Goal: Task Accomplishment & Management: Complete application form

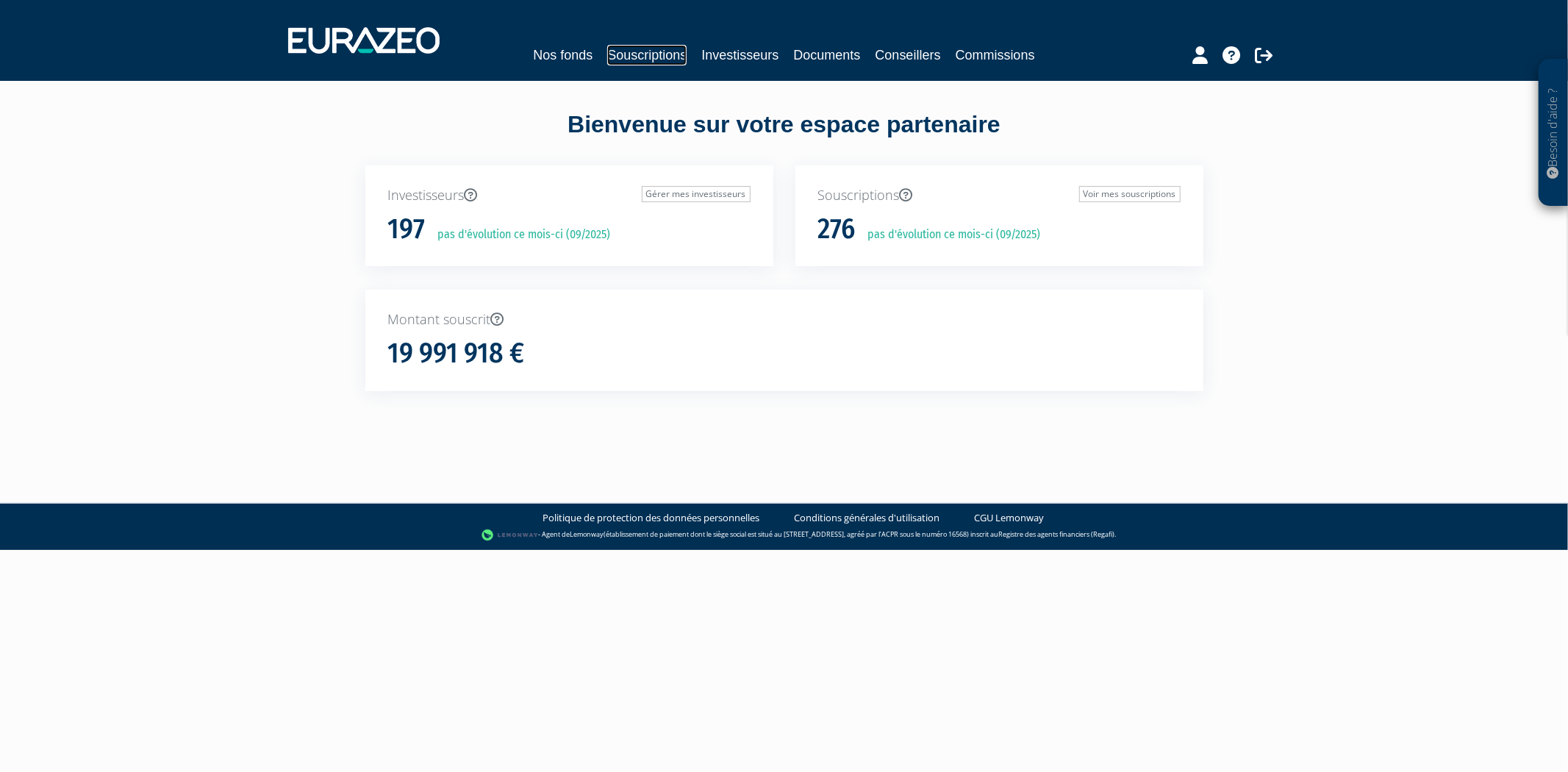
click at [657, 50] on link "Souscriptions" at bounding box center [647, 55] width 79 height 20
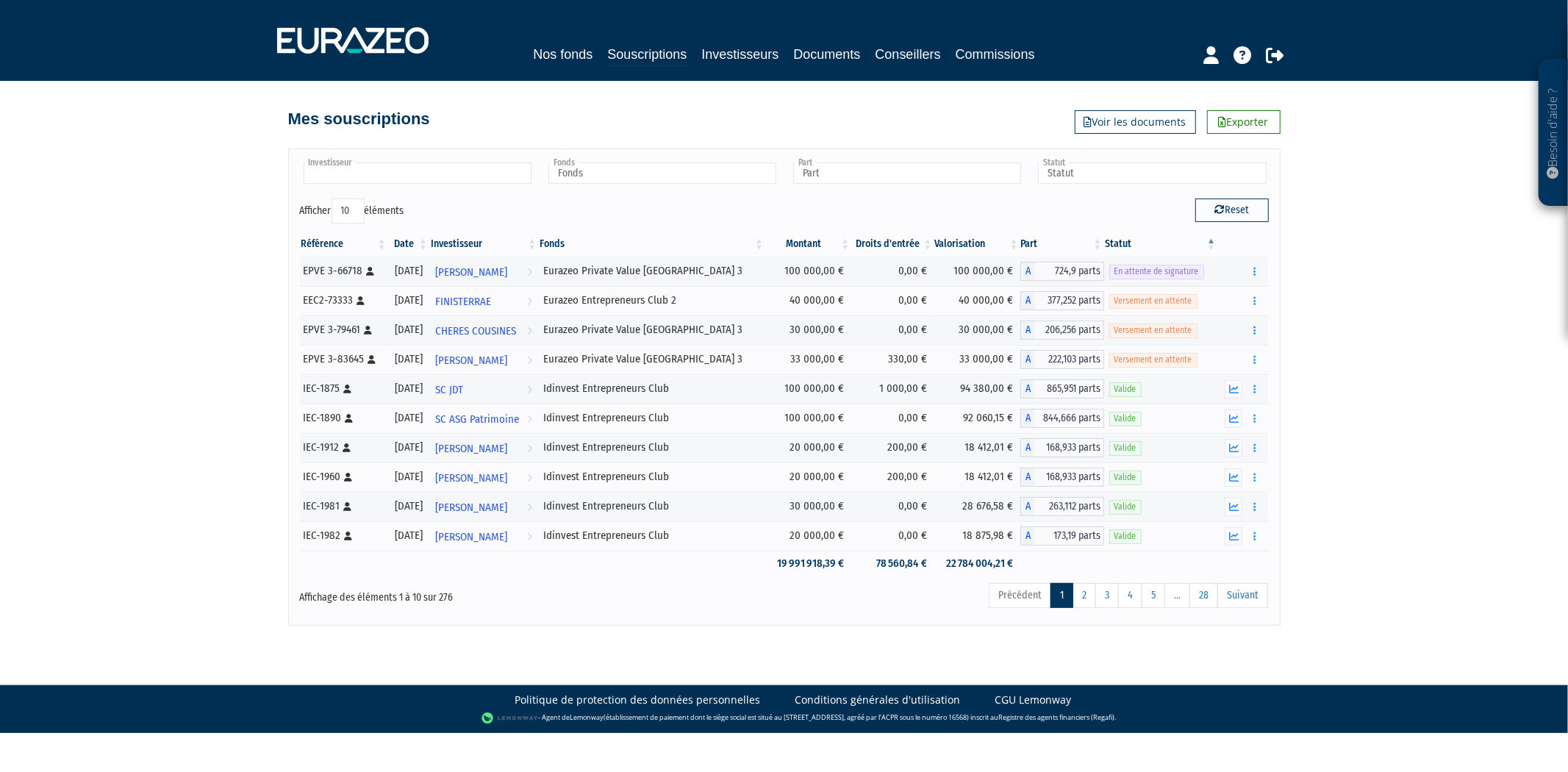
click at [485, 160] on ul at bounding box center [417, 174] width 234 height 27
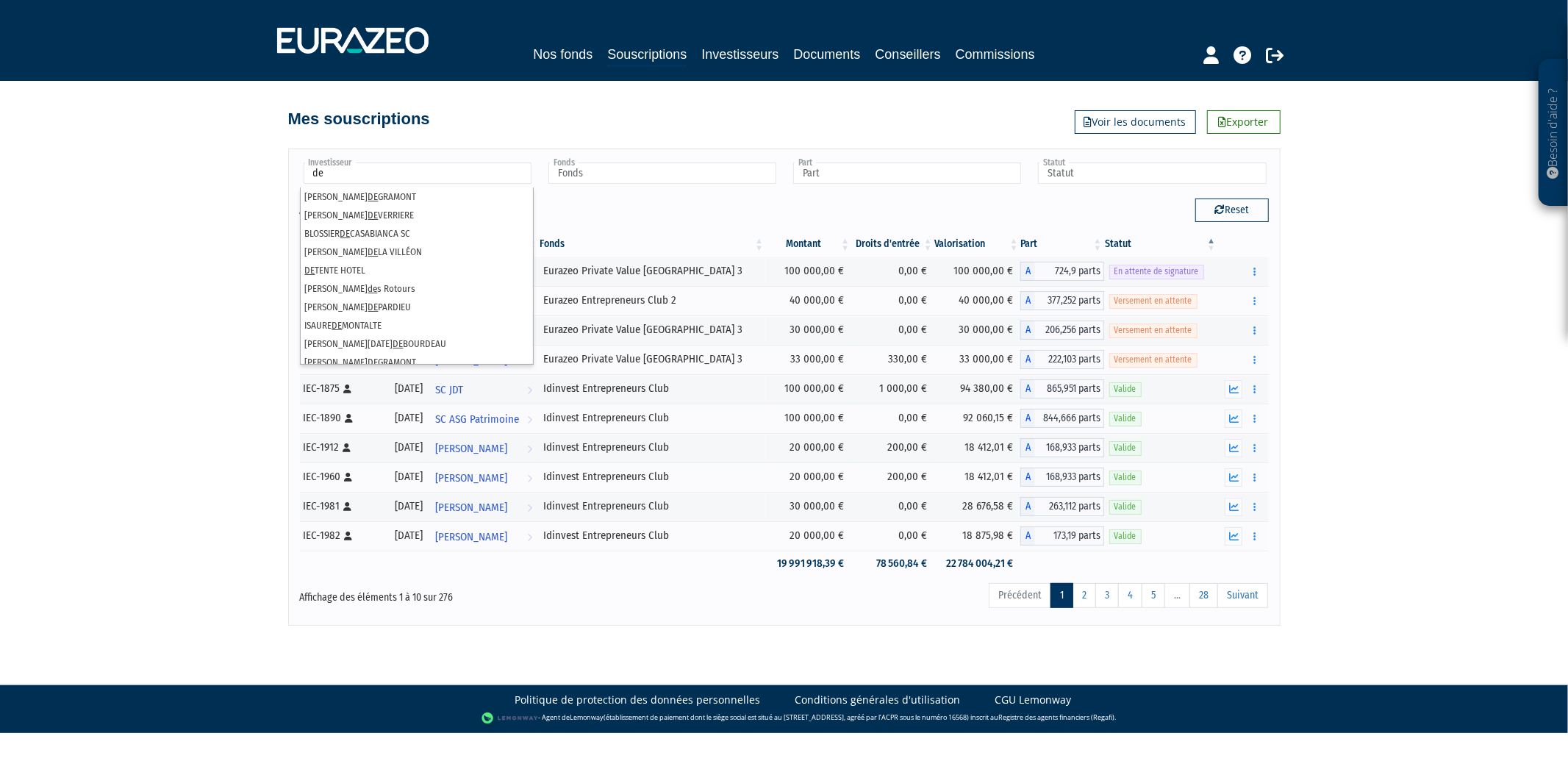
click at [458, 182] on input "de" at bounding box center [417, 172] width 228 height 21
type input "de"
click at [447, 197] on li "ANGELINE BOUBEE DE GRAMONT" at bounding box center [416, 197] width 232 height 19
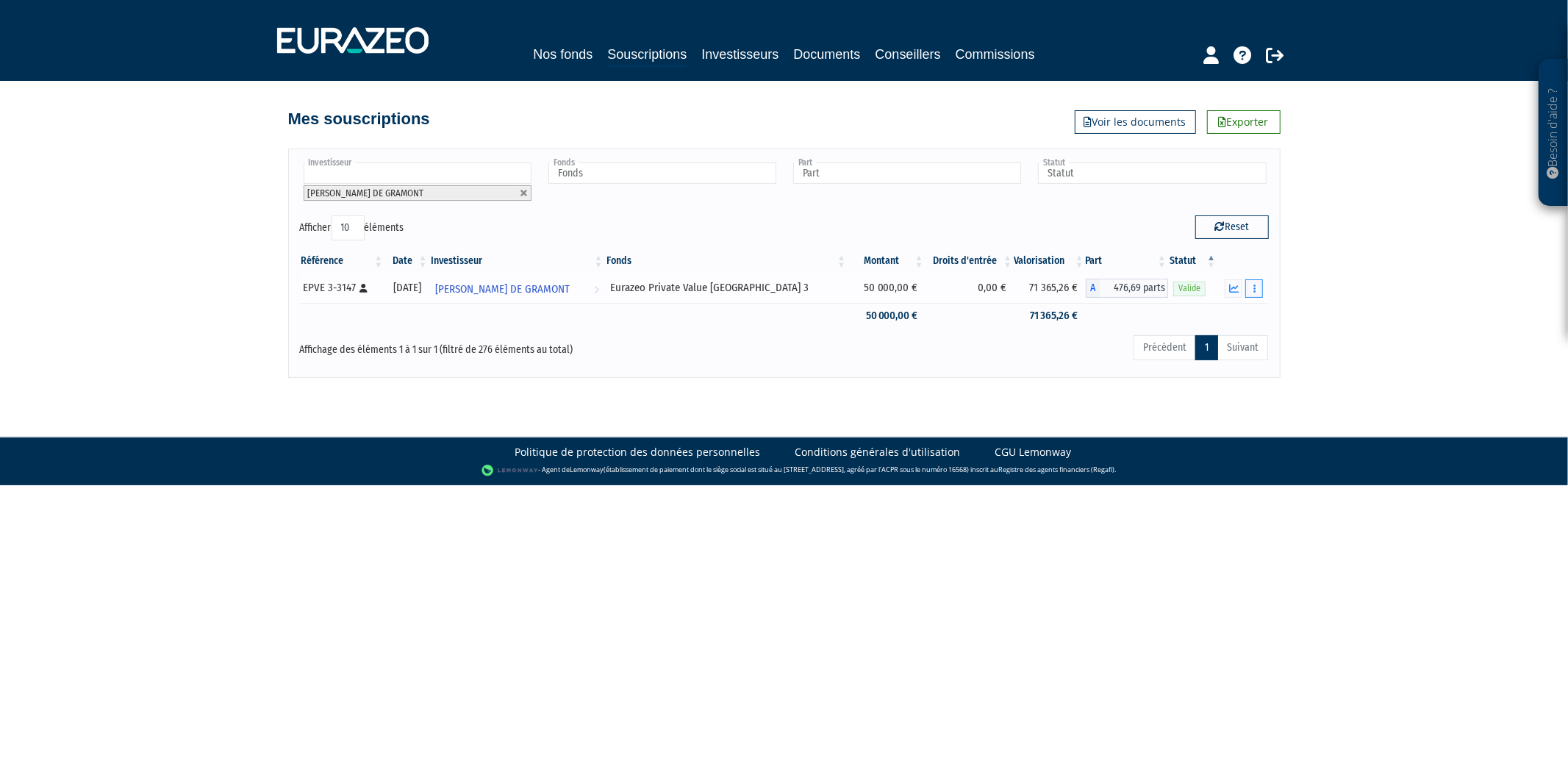
click at [1253, 289] on icon "button" at bounding box center [1254, 288] width 3 height 9
click at [1176, 299] on div "Rachat libre Historique de rachat(s)" at bounding box center [1198, 328] width 129 height 59
click at [1177, 311] on link "Rachat libre" at bounding box center [1198, 315] width 121 height 24
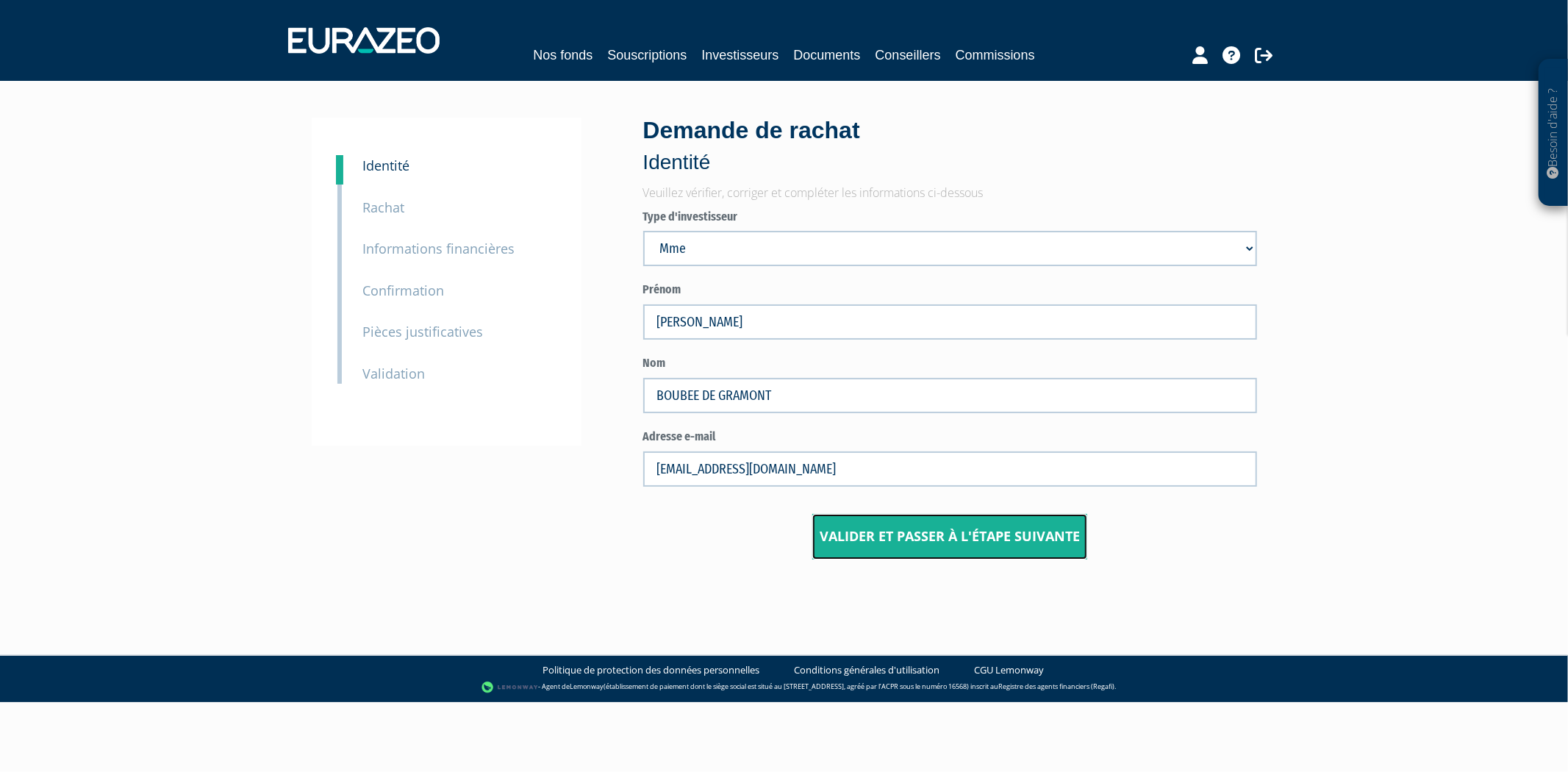
click at [996, 535] on input "Valider et passer à l'étape suivante" at bounding box center [950, 536] width 275 height 45
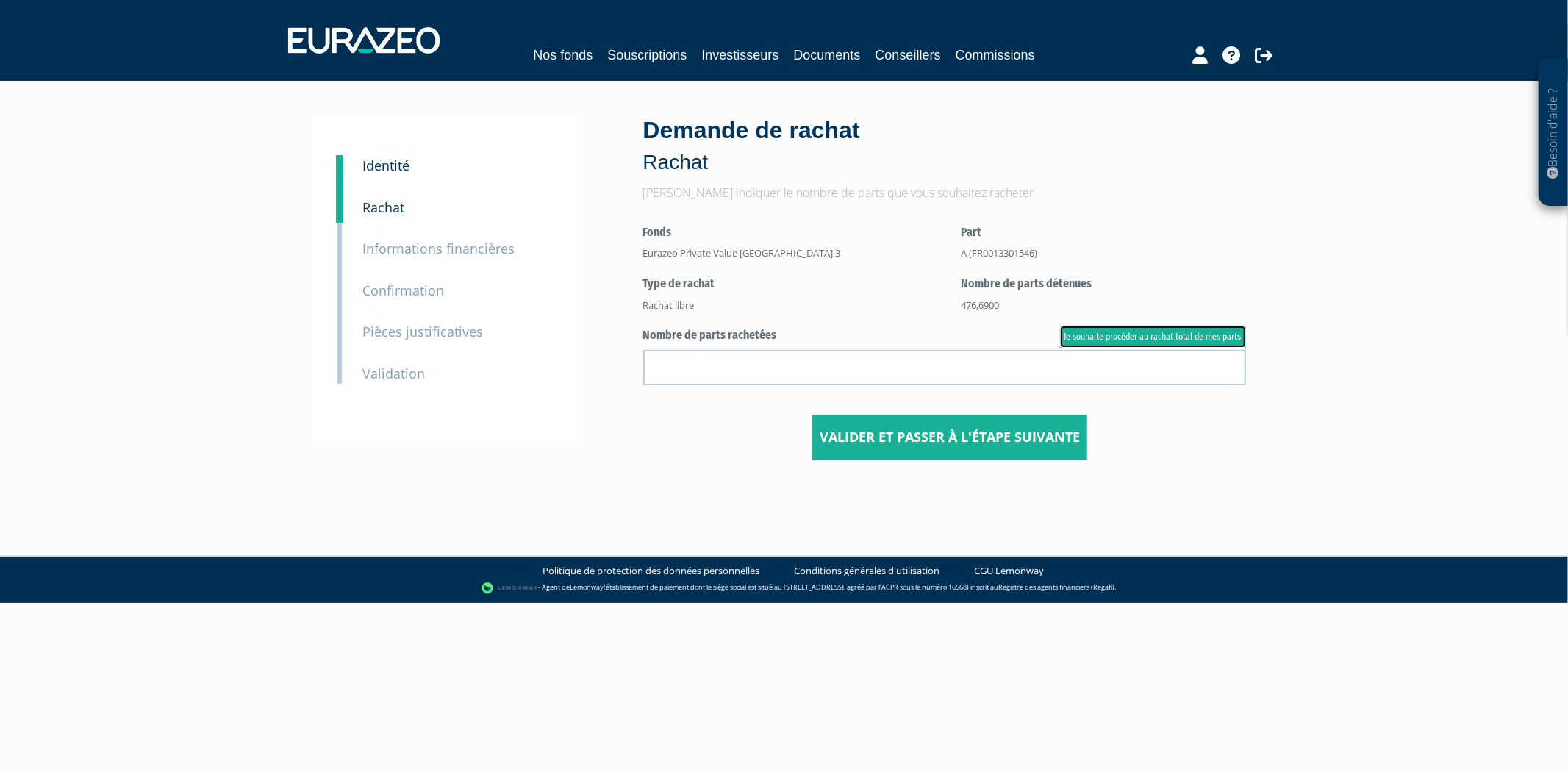
click at [1086, 342] on link "Je souhaite procéder au rachat total de mes parts" at bounding box center [1153, 337] width 186 height 22
type input "476.690000"
click at [1012, 442] on input "Valider et passer à l'étape suivante" at bounding box center [950, 437] width 275 height 45
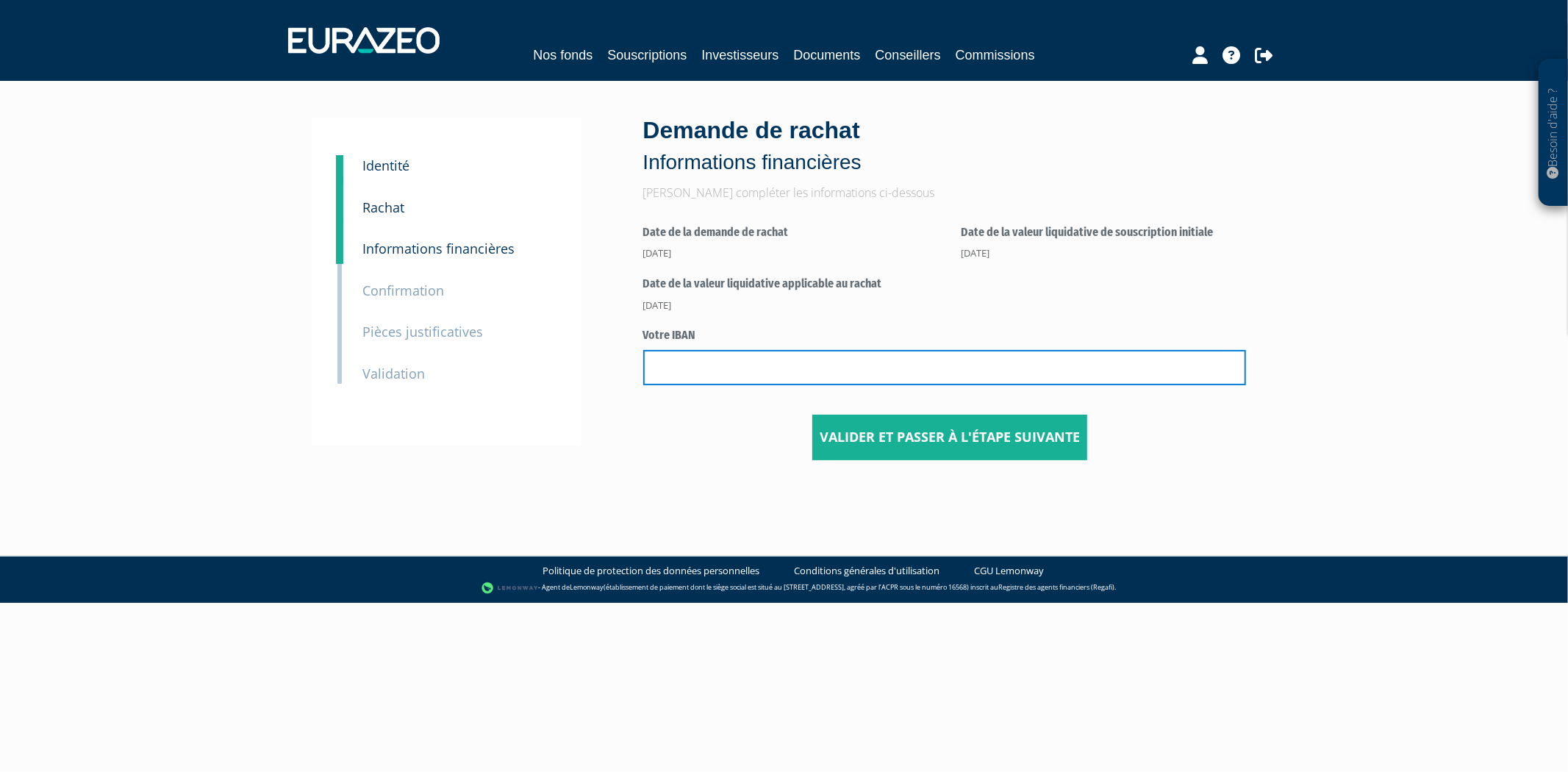
click at [739, 373] on input "text" at bounding box center [944, 367] width 602 height 35
click at [748, 370] on input "text" at bounding box center [944, 367] width 602 height 35
paste input "FR76 3000 3021 1000 0520 9804 446"
type input "FR76 3000 3021 1000 0520 9804 446"
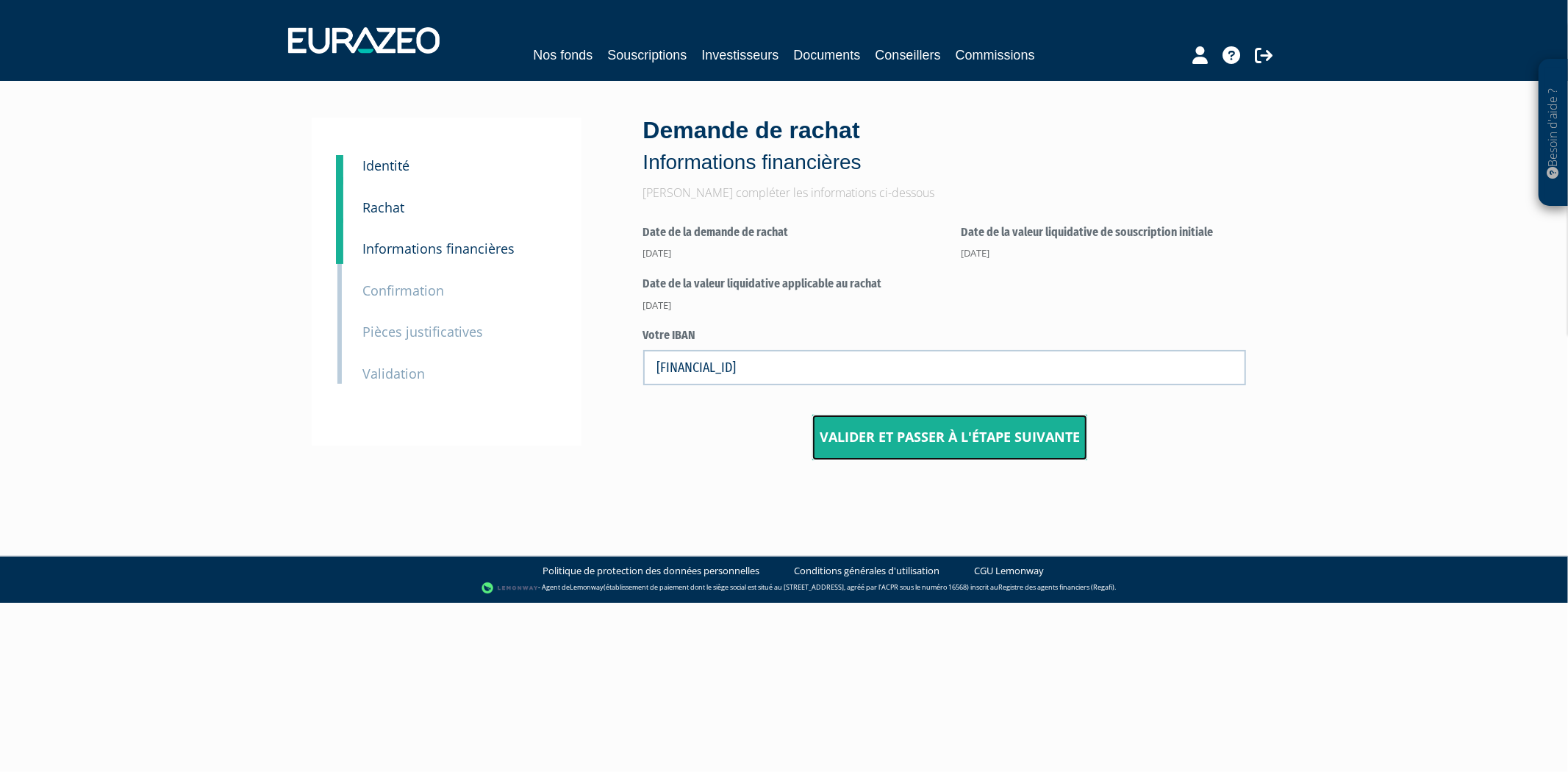
click at [972, 433] on input "Valider et passer à l'étape suivante" at bounding box center [950, 437] width 275 height 45
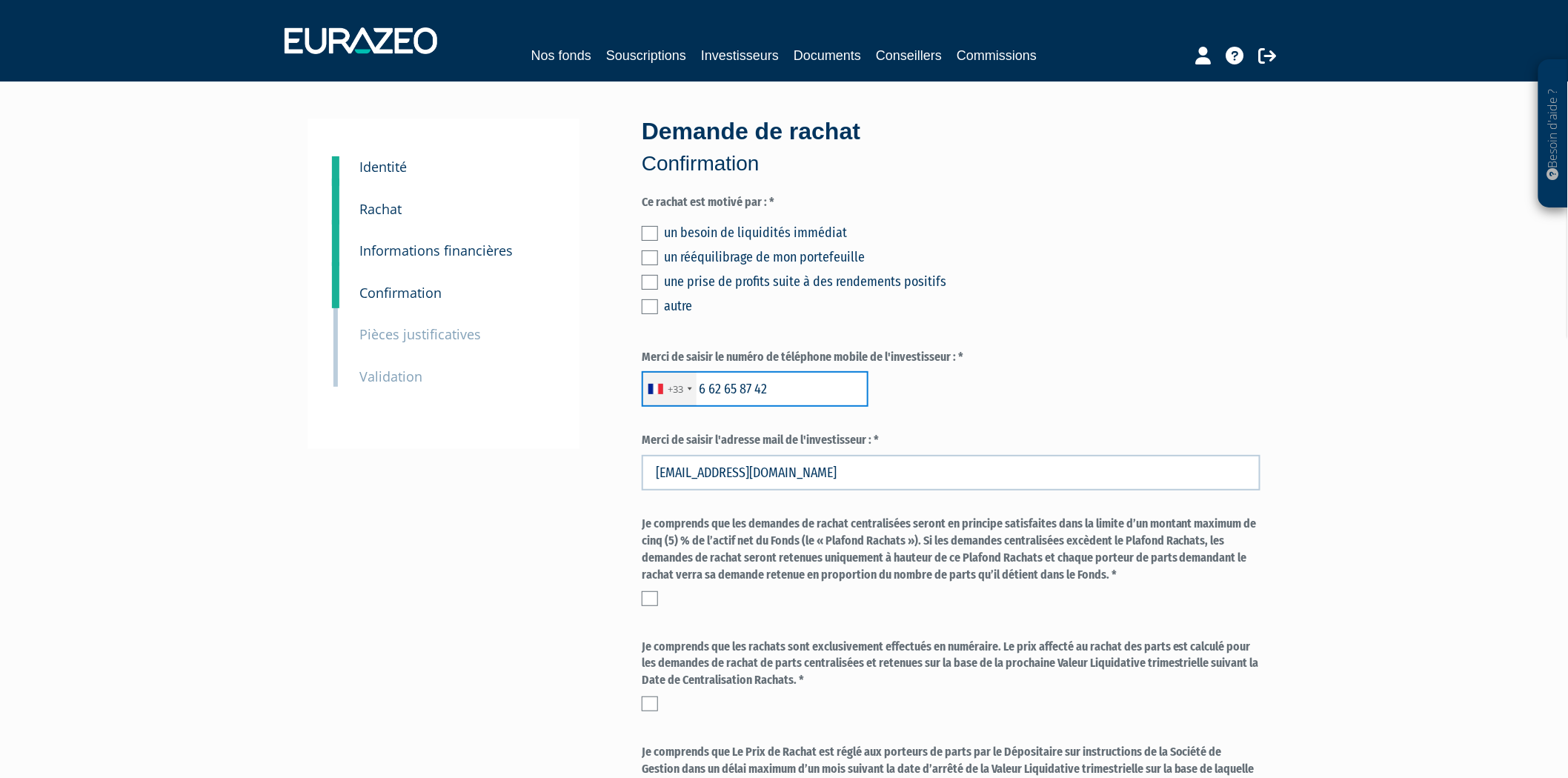
click at [808, 388] on input "6 62 65 87 42" at bounding box center [755, 389] width 227 height 35
click at [808, 387] on input "6 62 65 87 42" at bounding box center [755, 389] width 227 height 35
paste input "+971585169904"
type input "+971585169904"
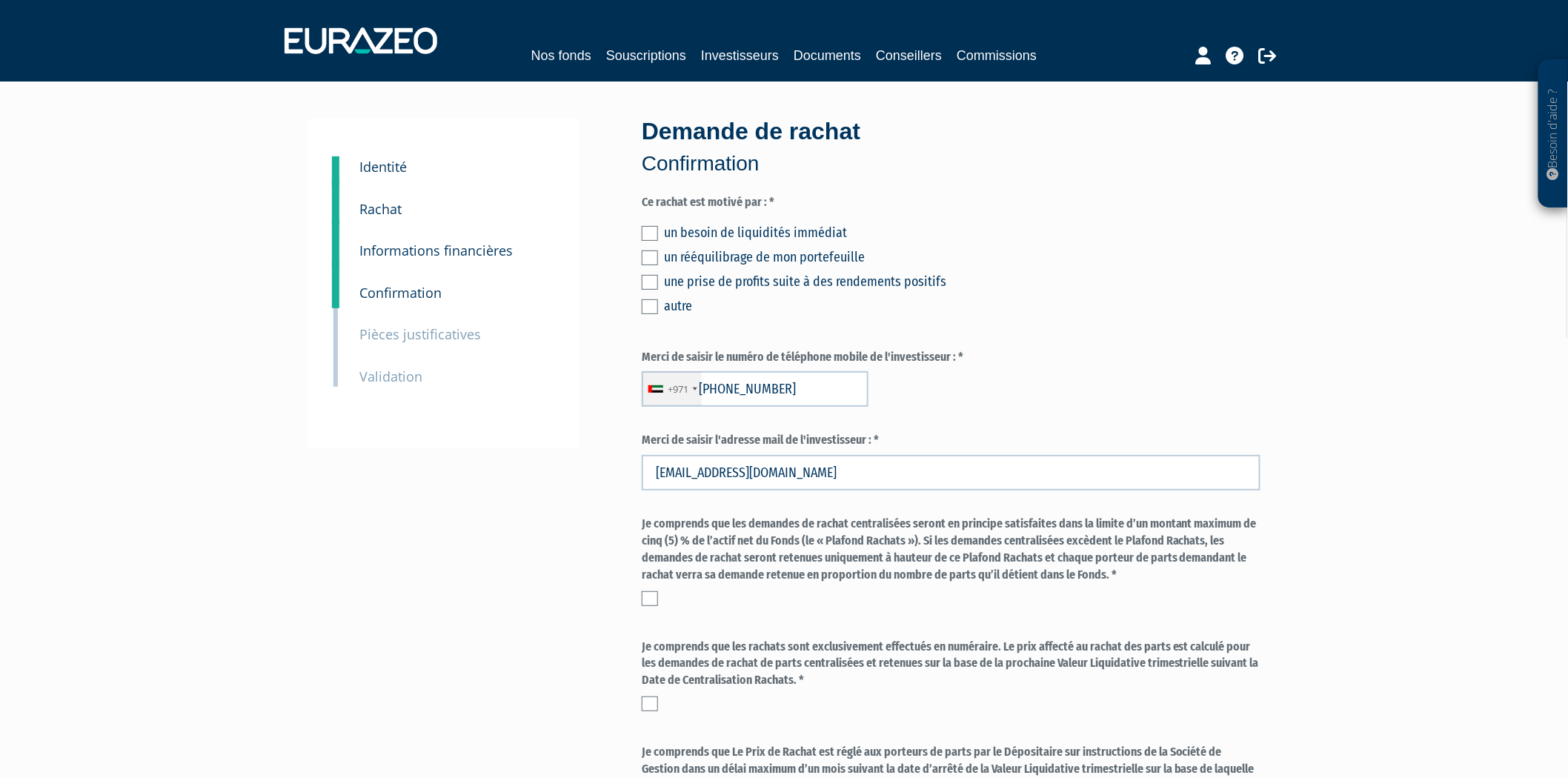
click at [556, 538] on div "1 Identité 2 Rachat 3 Informations financières 3 Confirmation 4 Pièces justific…" at bounding box center [784, 605] width 931 height 973
click at [648, 235] on label at bounding box center [649, 233] width 16 height 15
click at [0, 0] on input "checkbox" at bounding box center [0, 0] width 0 height 0
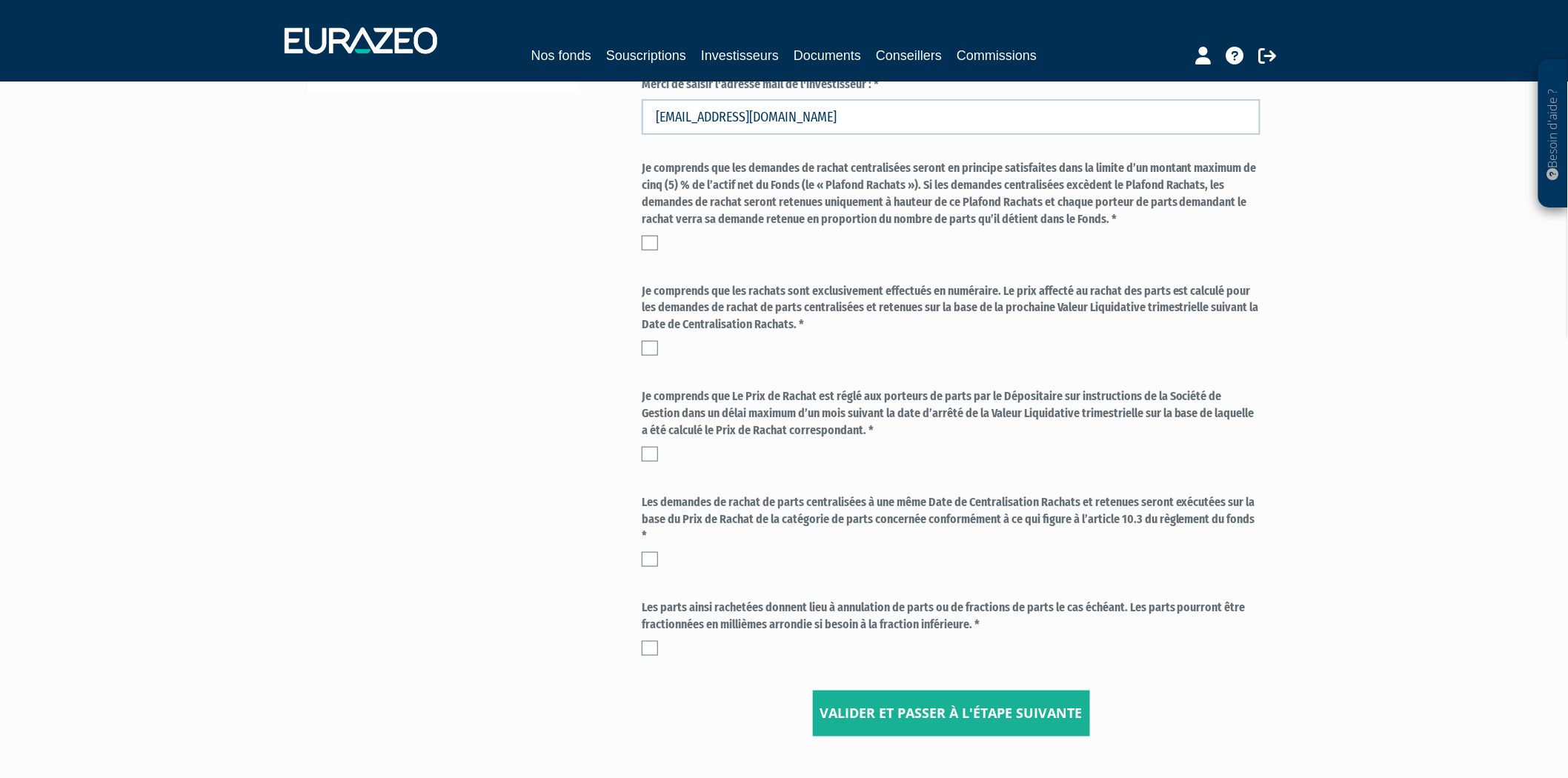
scroll to position [329, 0]
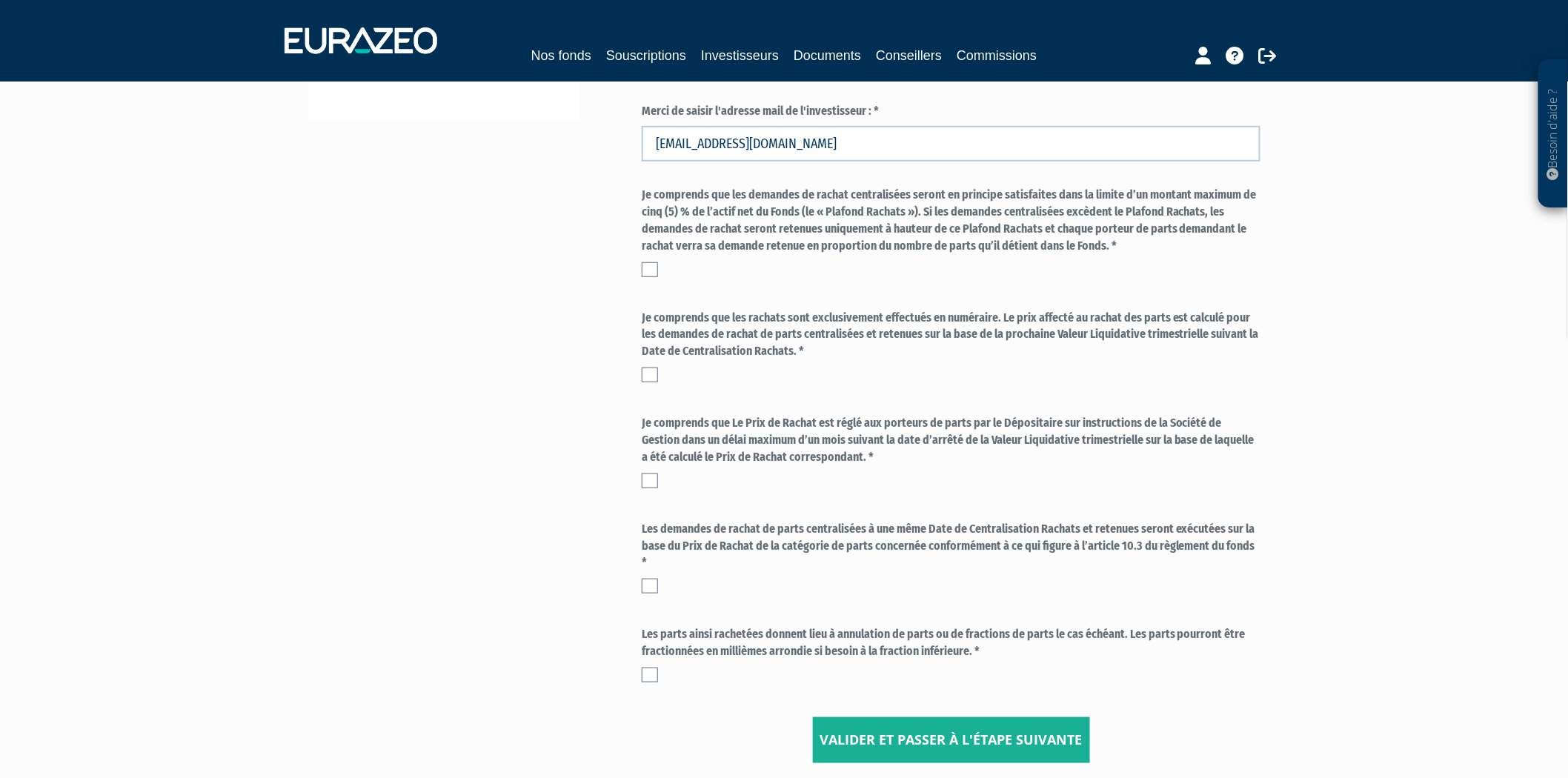
click at [646, 276] on div "Je comprends que les demandes de rachat centralisées seront en principe satisfa…" at bounding box center [950, 235] width 618 height 97
click at [650, 270] on label at bounding box center [649, 269] width 16 height 15
click at [0, 0] on input "checkbox" at bounding box center [0, 0] width 0 height 0
click at [655, 374] on label at bounding box center [649, 374] width 16 height 15
click at [0, 0] on input "checkbox" at bounding box center [0, 0] width 0 height 0
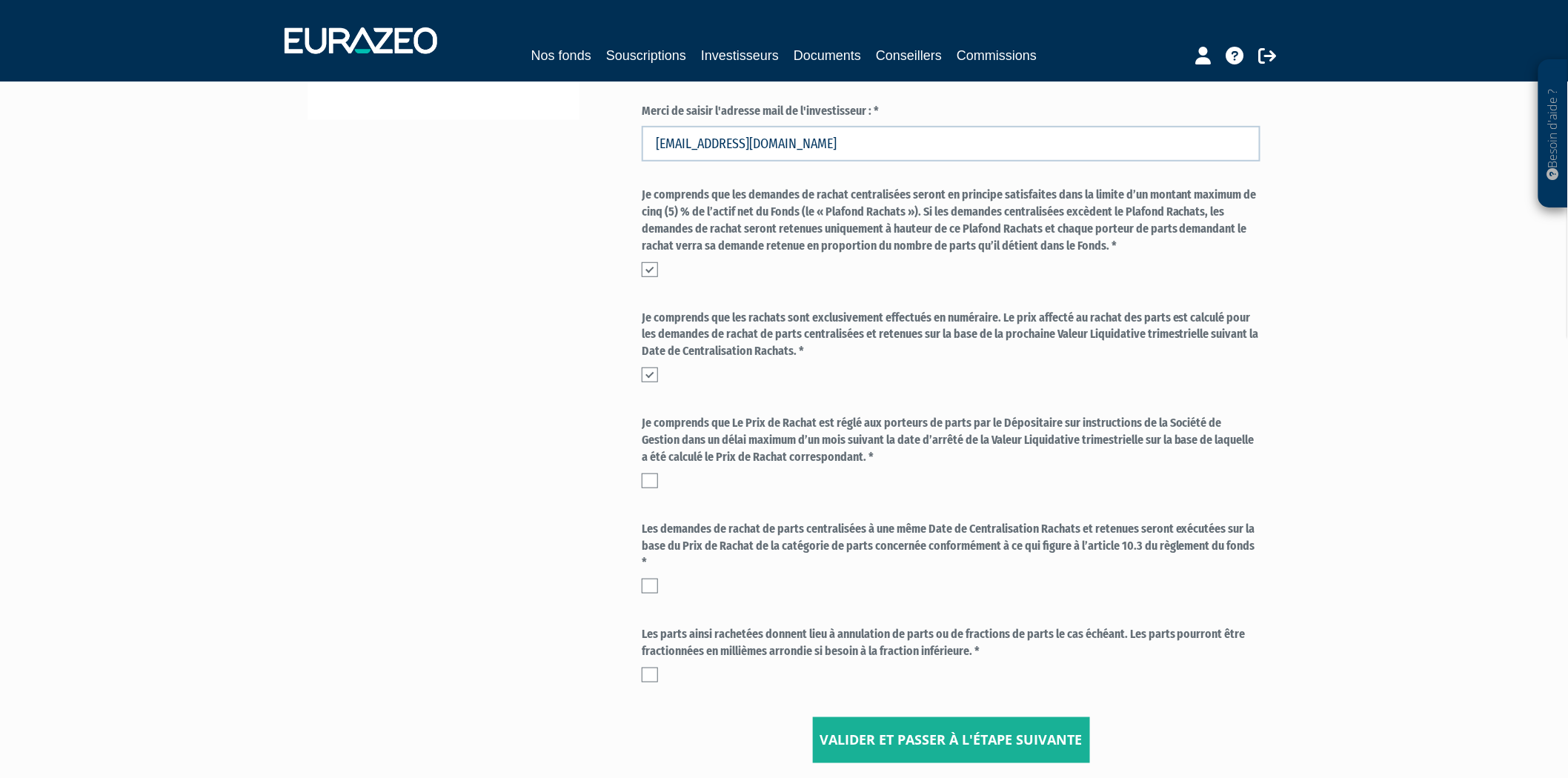
click at [652, 479] on label at bounding box center [649, 481] width 16 height 15
click at [0, 0] on input "checkbox" at bounding box center [0, 0] width 0 height 0
click at [645, 590] on label at bounding box center [649, 585] width 16 height 15
click at [0, 0] on input "checkbox" at bounding box center [0, 0] width 0 height 0
click at [650, 667] on label at bounding box center [649, 674] width 16 height 15
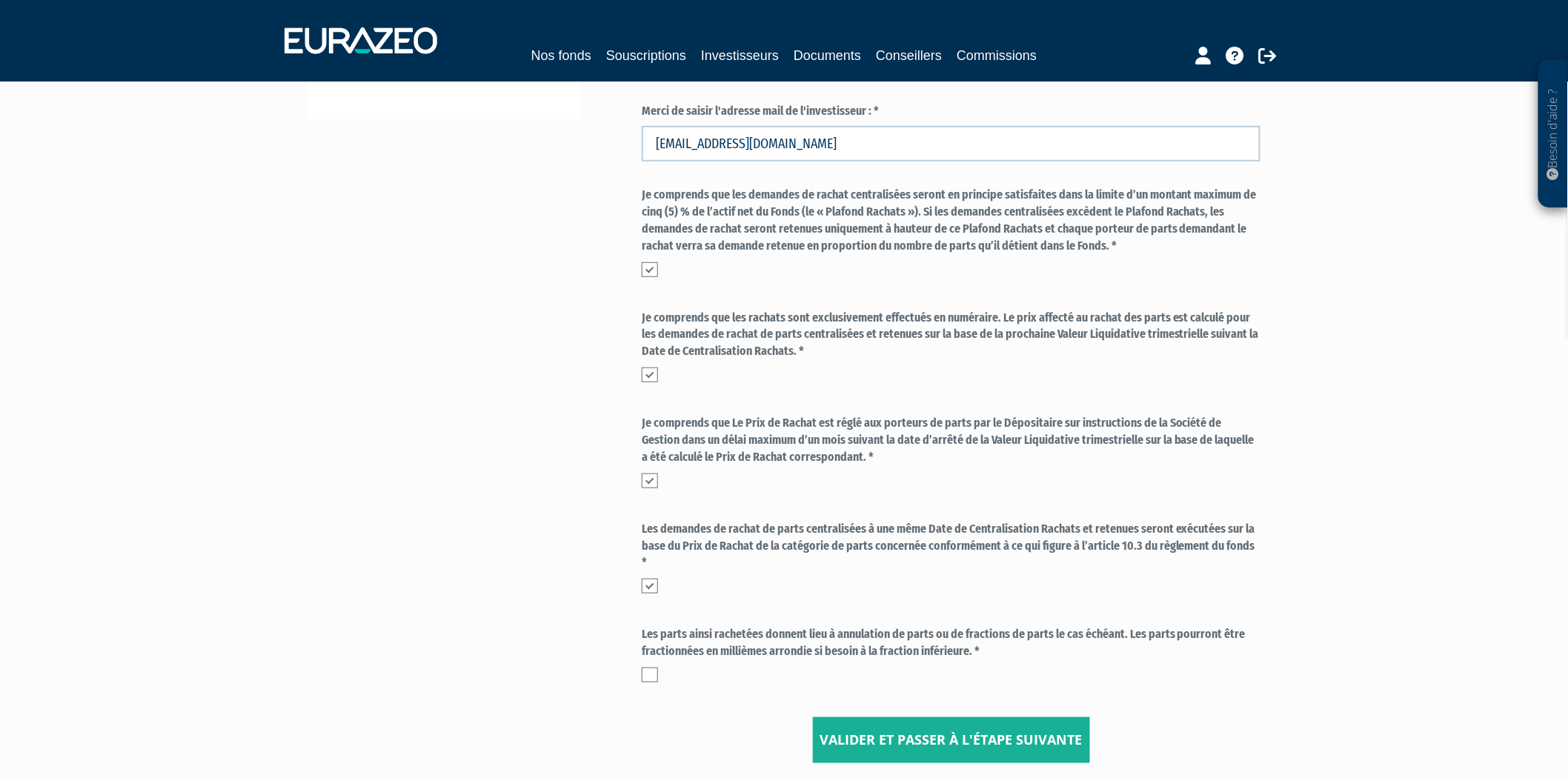
click at [0, 0] on input "checkbox" at bounding box center [0, 0] width 0 height 0
click at [952, 758] on input "Valider et passer à l'étape suivante" at bounding box center [951, 739] width 277 height 46
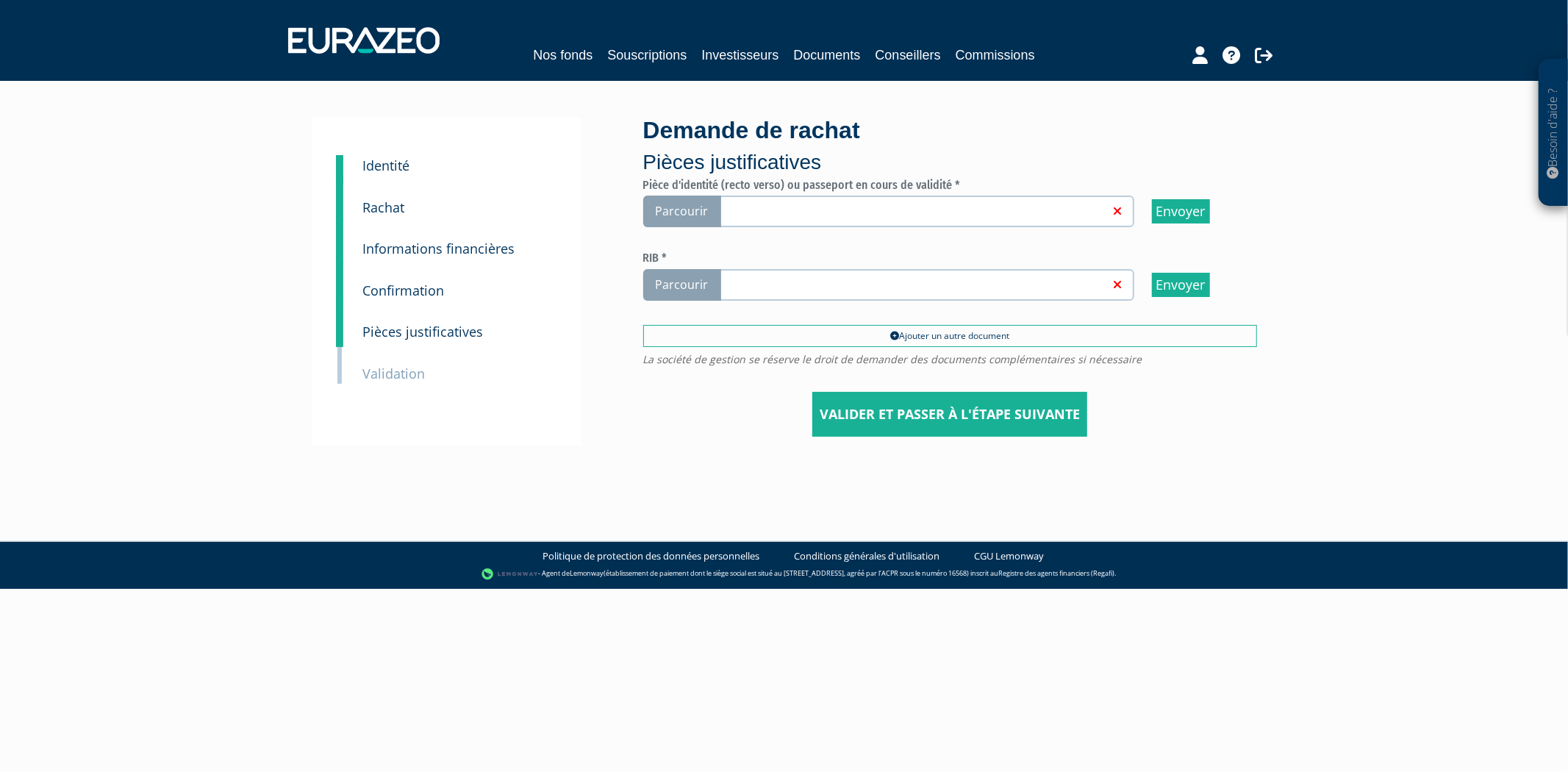
click at [659, 212] on span "Parcourir" at bounding box center [682, 211] width 78 height 32
click at [0, 0] on input "Parcourir" at bounding box center [0, 0] width 0 height 0
click at [700, 291] on span "Parcourir" at bounding box center [682, 284] width 78 height 32
drag, startPoint x: 1205, startPoint y: 196, endPoint x: 1205, endPoint y: 214, distance: 18.0
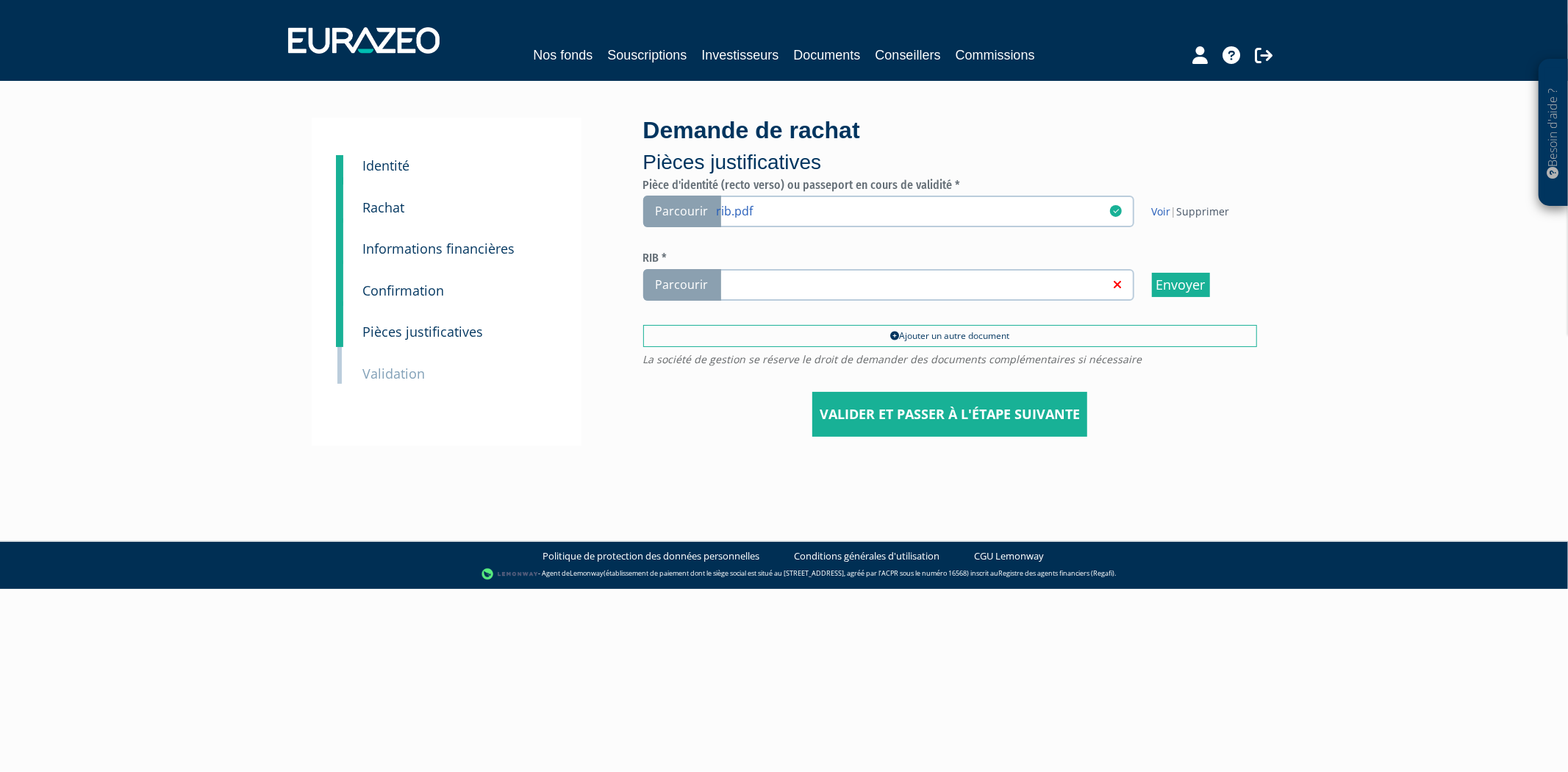
click at [1205, 200] on div "Pièce d'identité (recto verso) ou passeport en cours de validité * Parcourir ri…" at bounding box center [950, 202] width 613 height 49
click at [1205, 216] on link "Supprimer" at bounding box center [1203, 212] width 53 height 14
click at [679, 214] on span "Parcourir" at bounding box center [682, 211] width 78 height 32
click at [0, 0] on input "Parcourir" at bounding box center [0, 0] width 0 height 0
click at [688, 281] on span "Parcourir" at bounding box center [682, 284] width 78 height 32
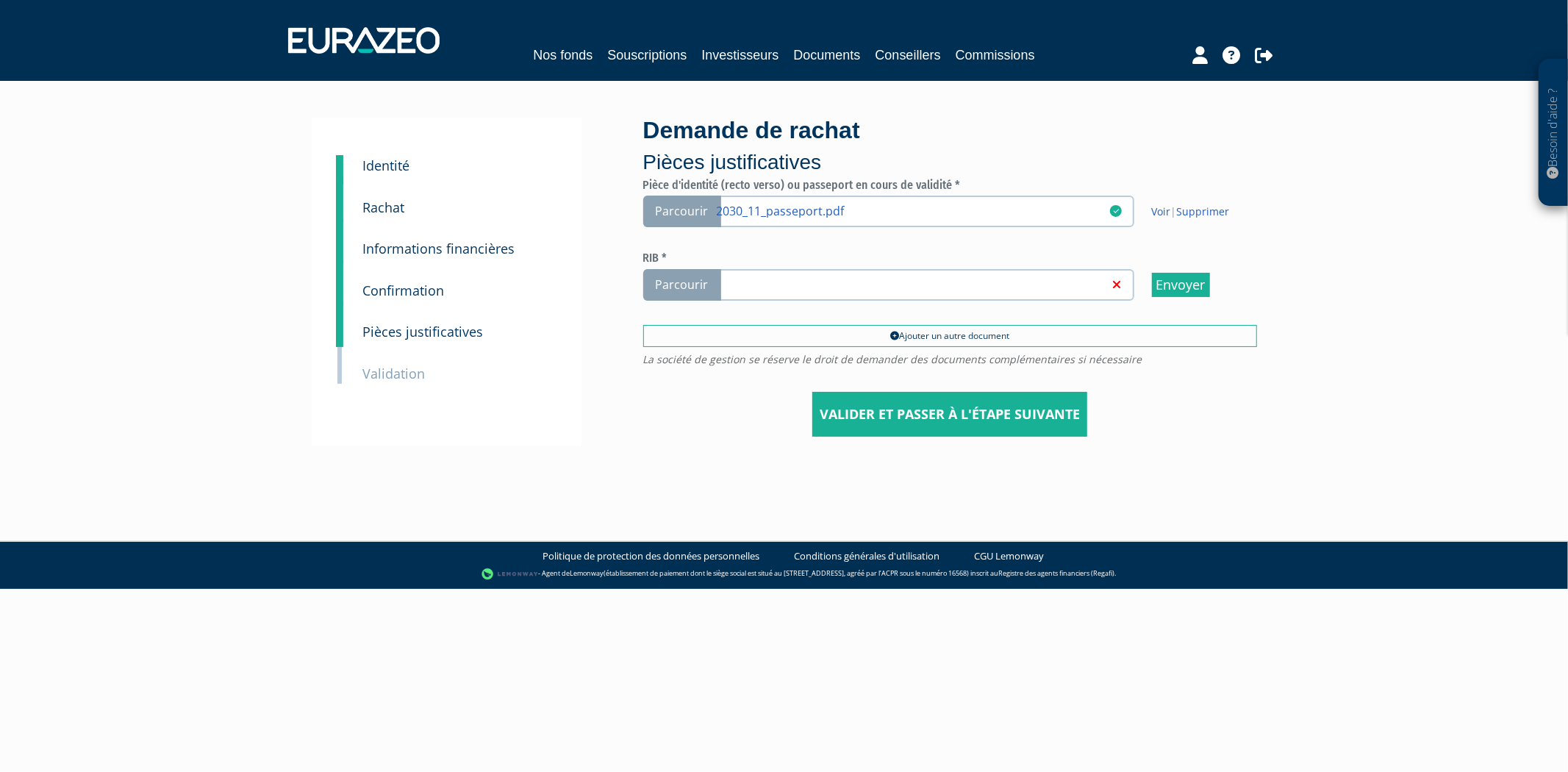
click at [0, 0] on input "Parcourir" at bounding box center [0, 0] width 0 height 0
click at [900, 425] on input "Valider et passer à l'étape suivante" at bounding box center [950, 414] width 275 height 45
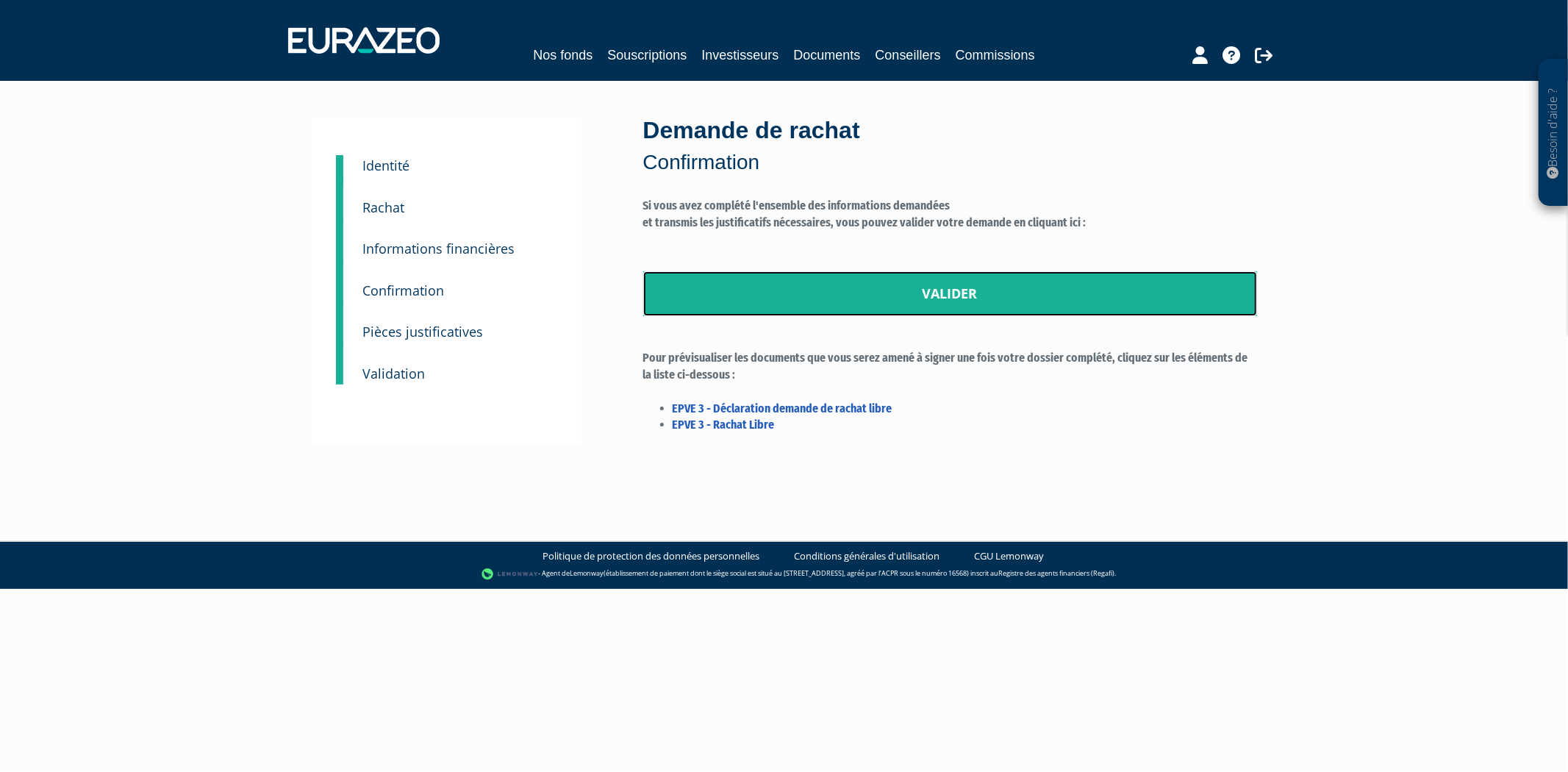
click at [967, 310] on link "Valider" at bounding box center [950, 293] width 613 height 45
